Goal: Transaction & Acquisition: Download file/media

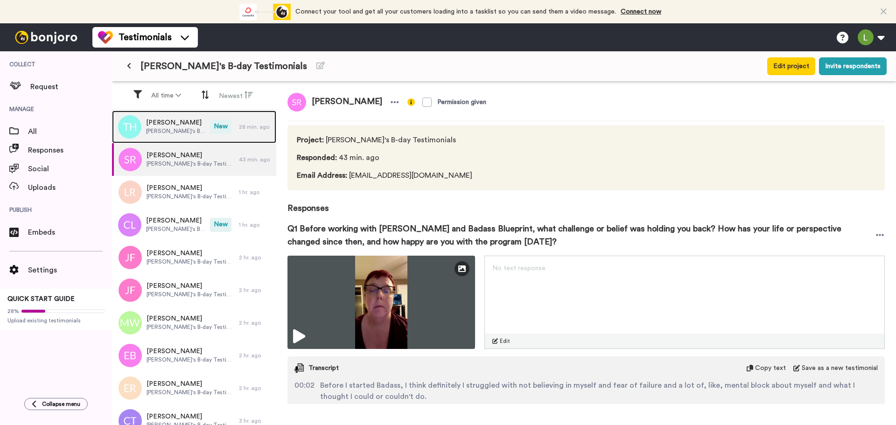
click at [170, 129] on span "[PERSON_NAME]'s B-day Testimonials" at bounding box center [175, 130] width 59 height 7
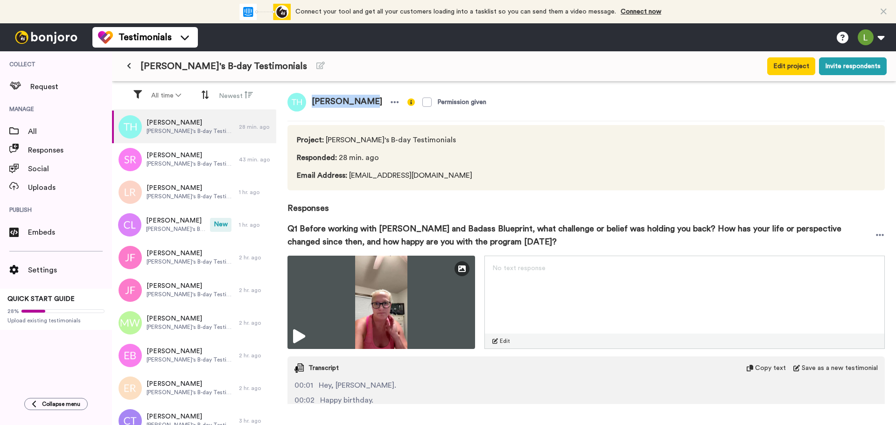
drag, startPoint x: 313, startPoint y: 104, endPoint x: 365, endPoint y: 104, distance: 51.8
click at [365, 104] on span "[PERSON_NAME]" at bounding box center [347, 102] width 82 height 19
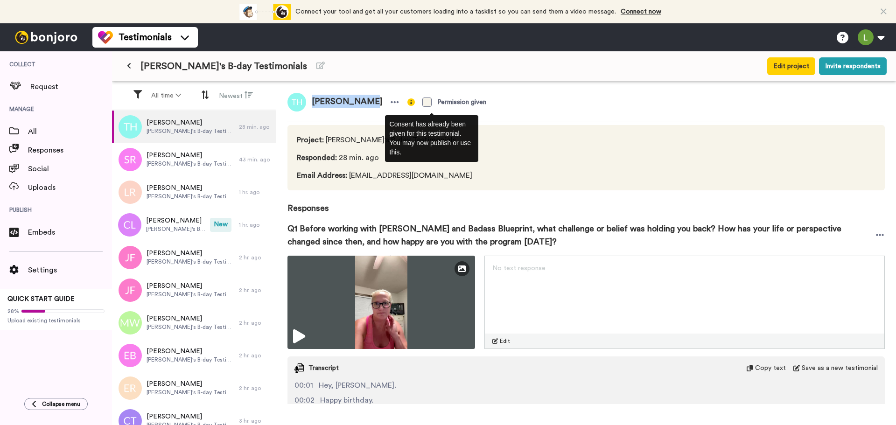
copy span "[PERSON_NAME]"
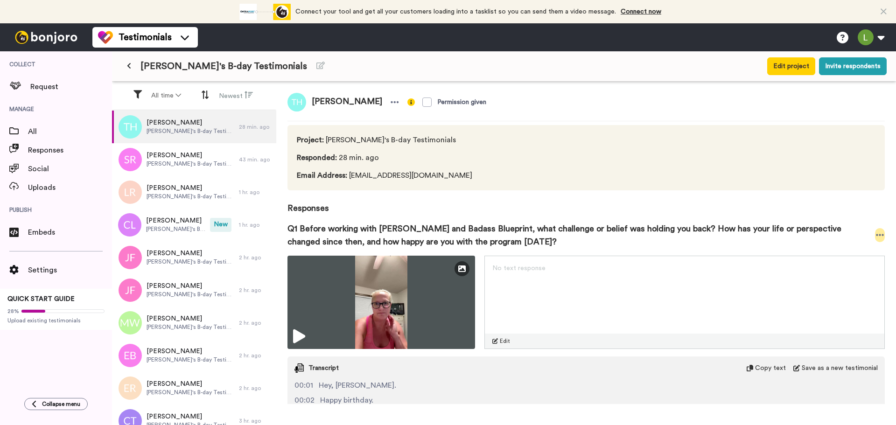
click at [876, 235] on icon at bounding box center [880, 235] width 8 height 2
click at [838, 262] on li "Download video" at bounding box center [839, 263] width 78 height 13
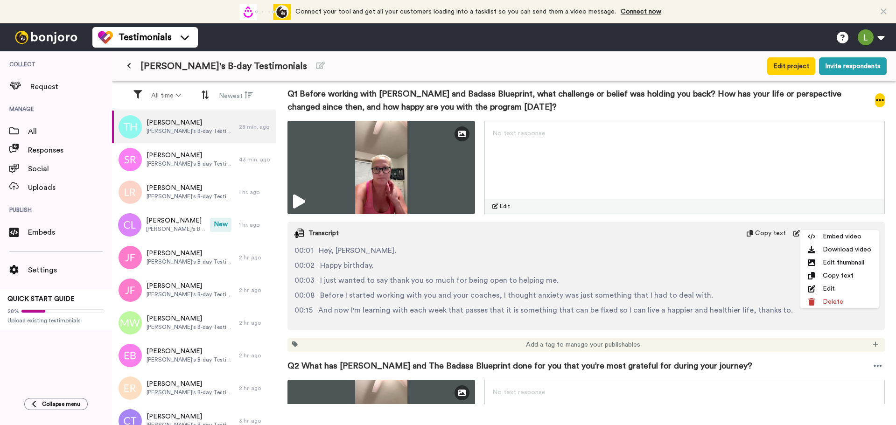
scroll to position [187, 0]
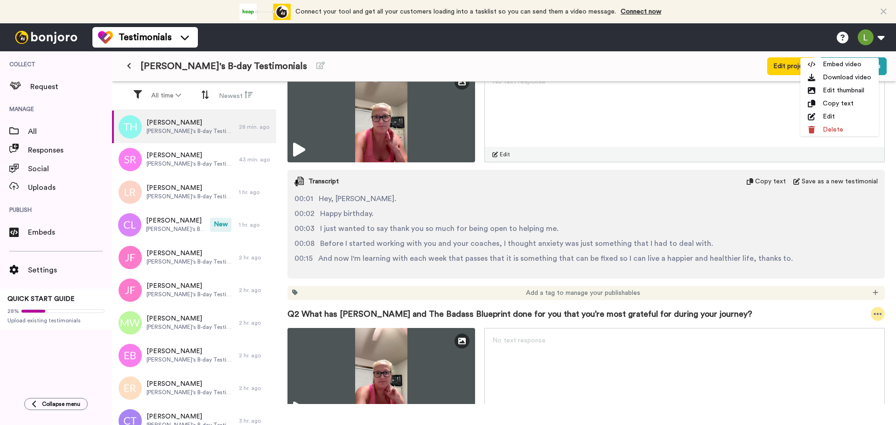
click at [873, 318] on icon at bounding box center [877, 313] width 8 height 9
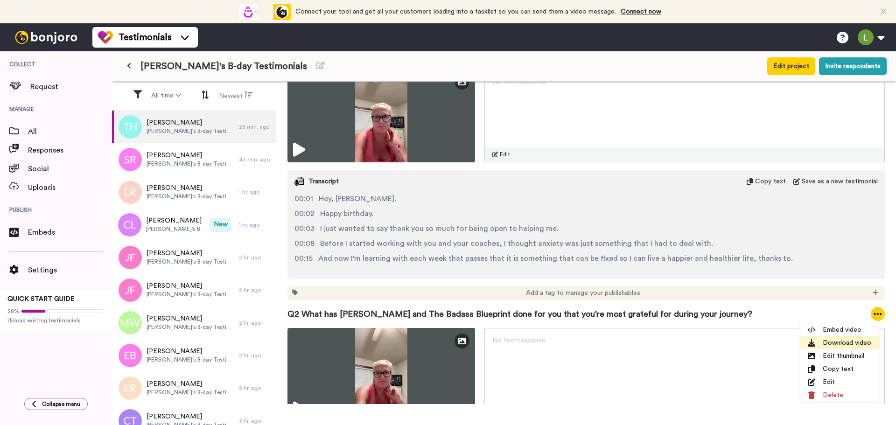
click at [842, 343] on li "Download video" at bounding box center [839, 342] width 78 height 13
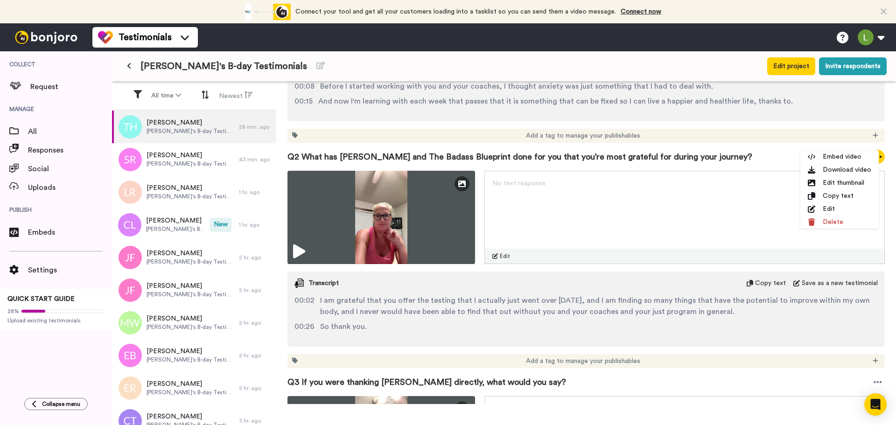
scroll to position [560, 0]
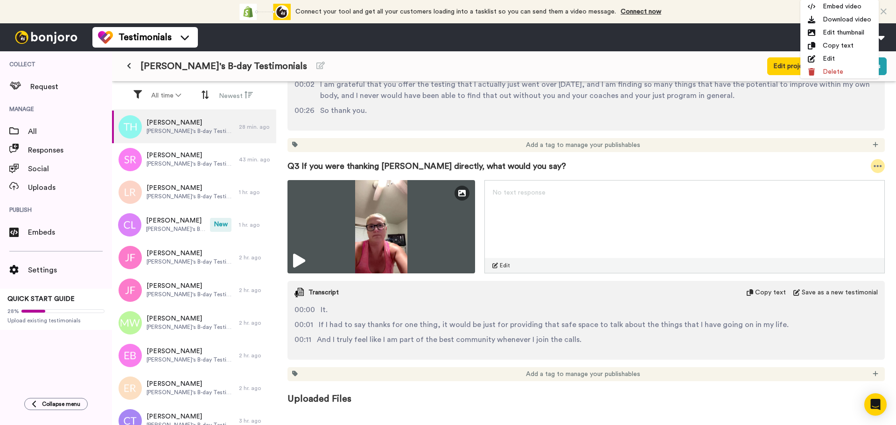
click at [873, 164] on icon at bounding box center [877, 165] width 8 height 9
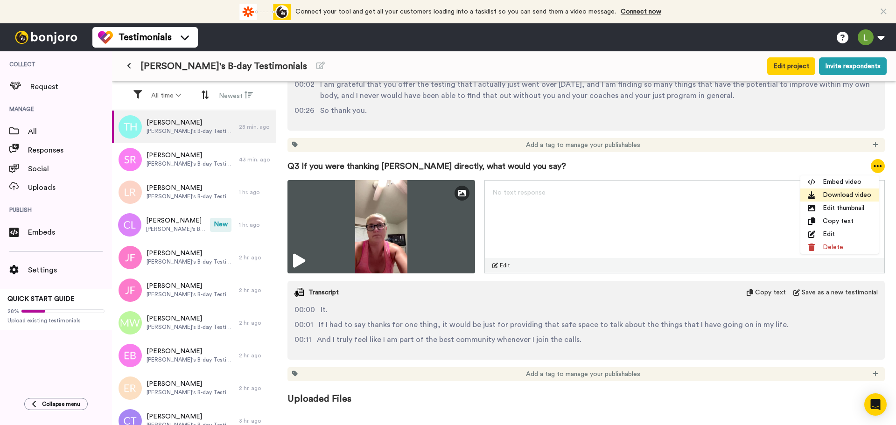
click at [824, 194] on li "Download video" at bounding box center [839, 194] width 78 height 13
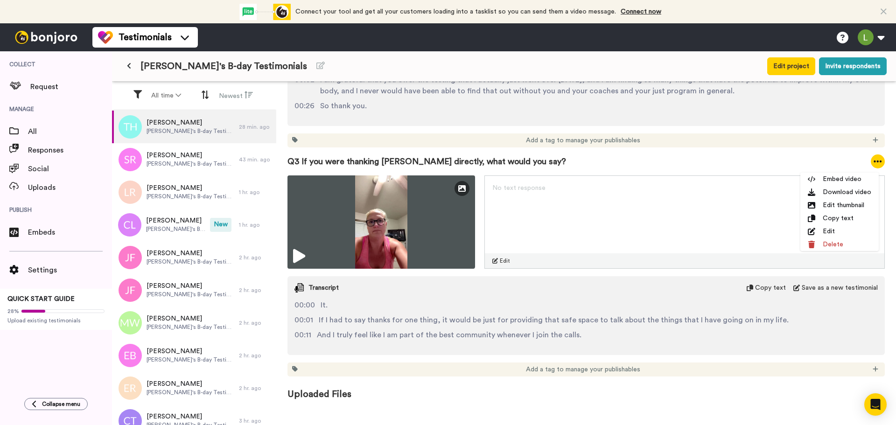
scroll to position [572, 0]
